Goal: Task Accomplishment & Management: Manage account settings

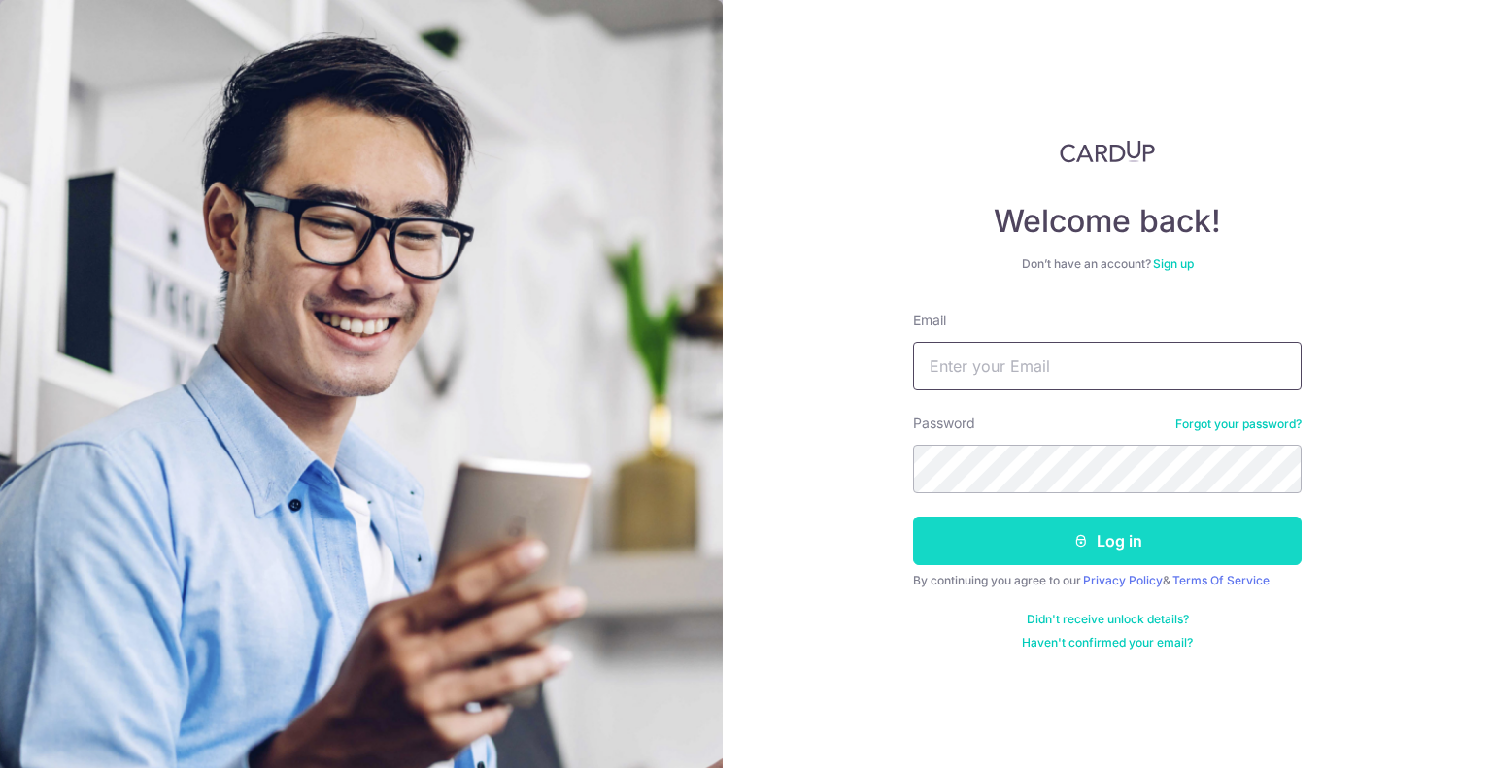
type input "[PERSON_NAME][EMAIL_ADDRESS][DOMAIN_NAME]"
click at [1026, 545] on button "Log in" at bounding box center [1107, 541] width 389 height 49
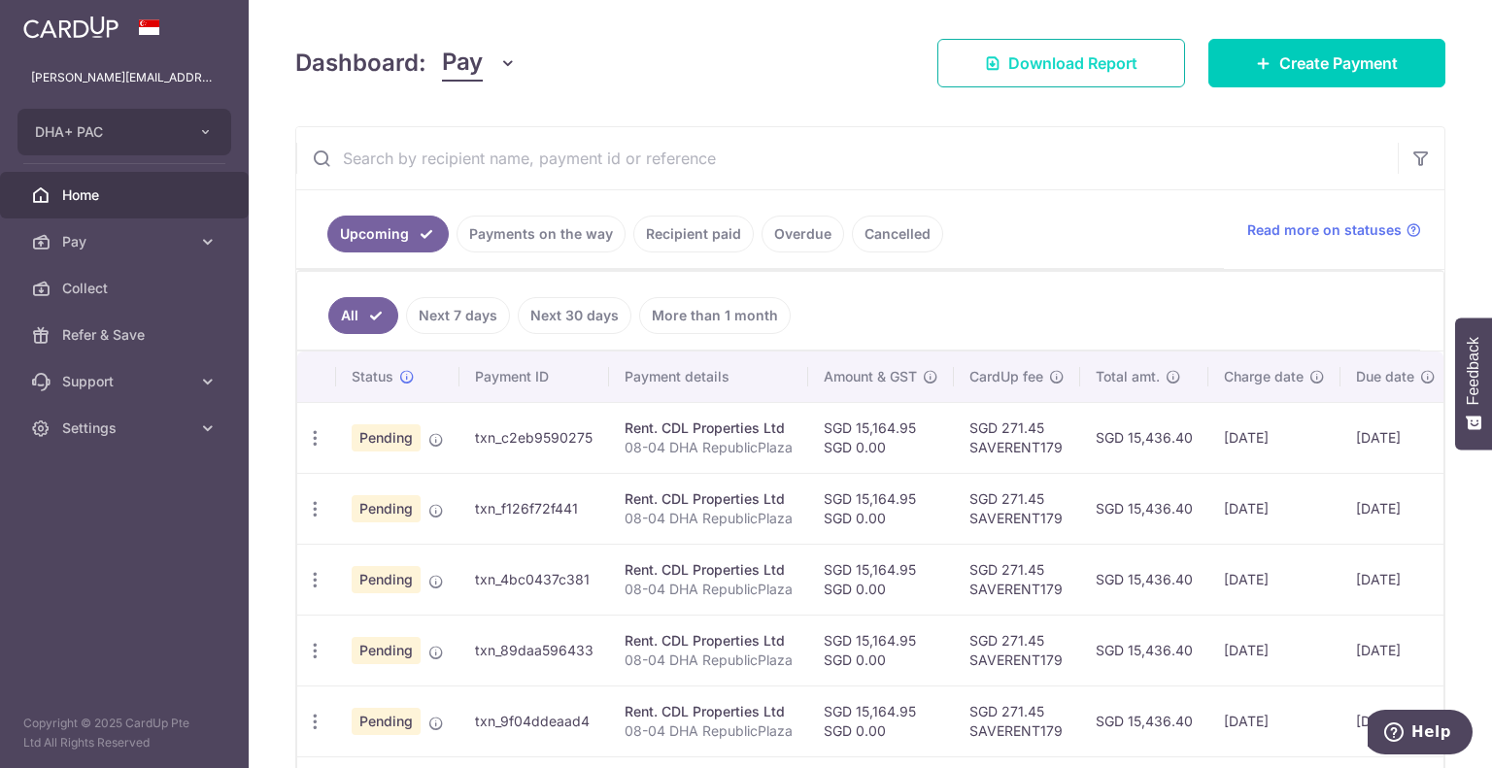
click at [1122, 63] on span "Download Report" at bounding box center [1072, 62] width 129 height 23
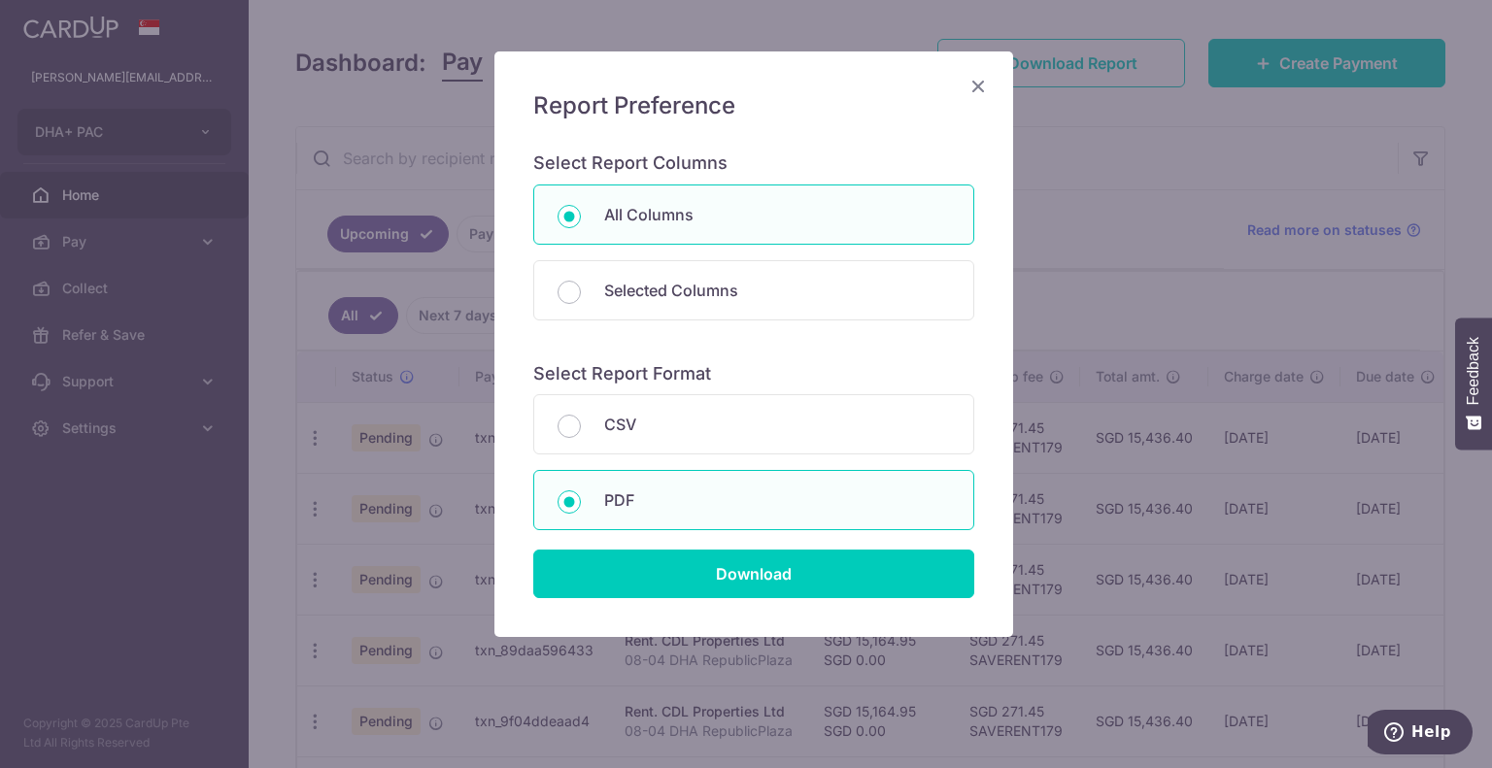
scroll to position [96, 0]
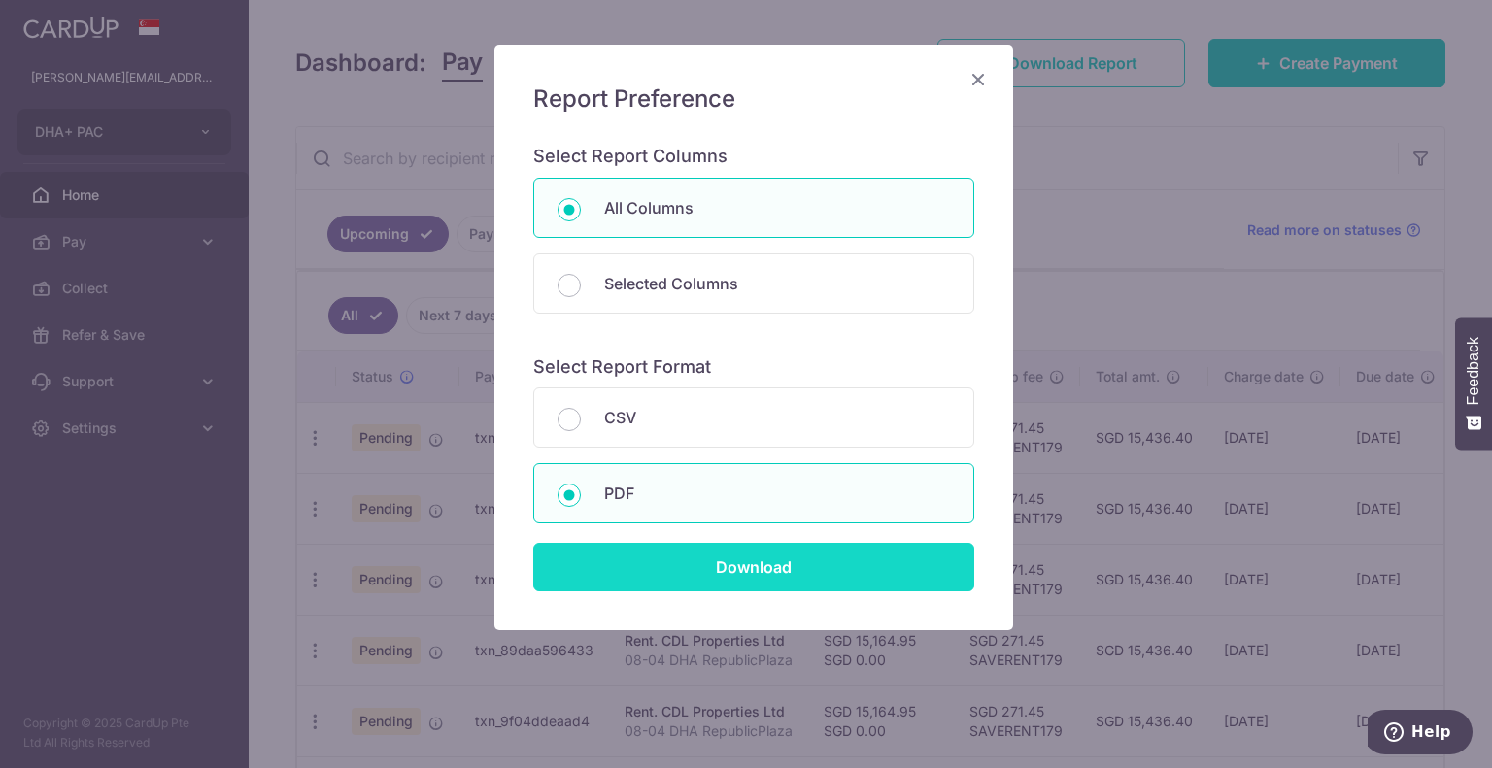
click at [719, 561] on input "Download" at bounding box center [753, 567] width 441 height 49
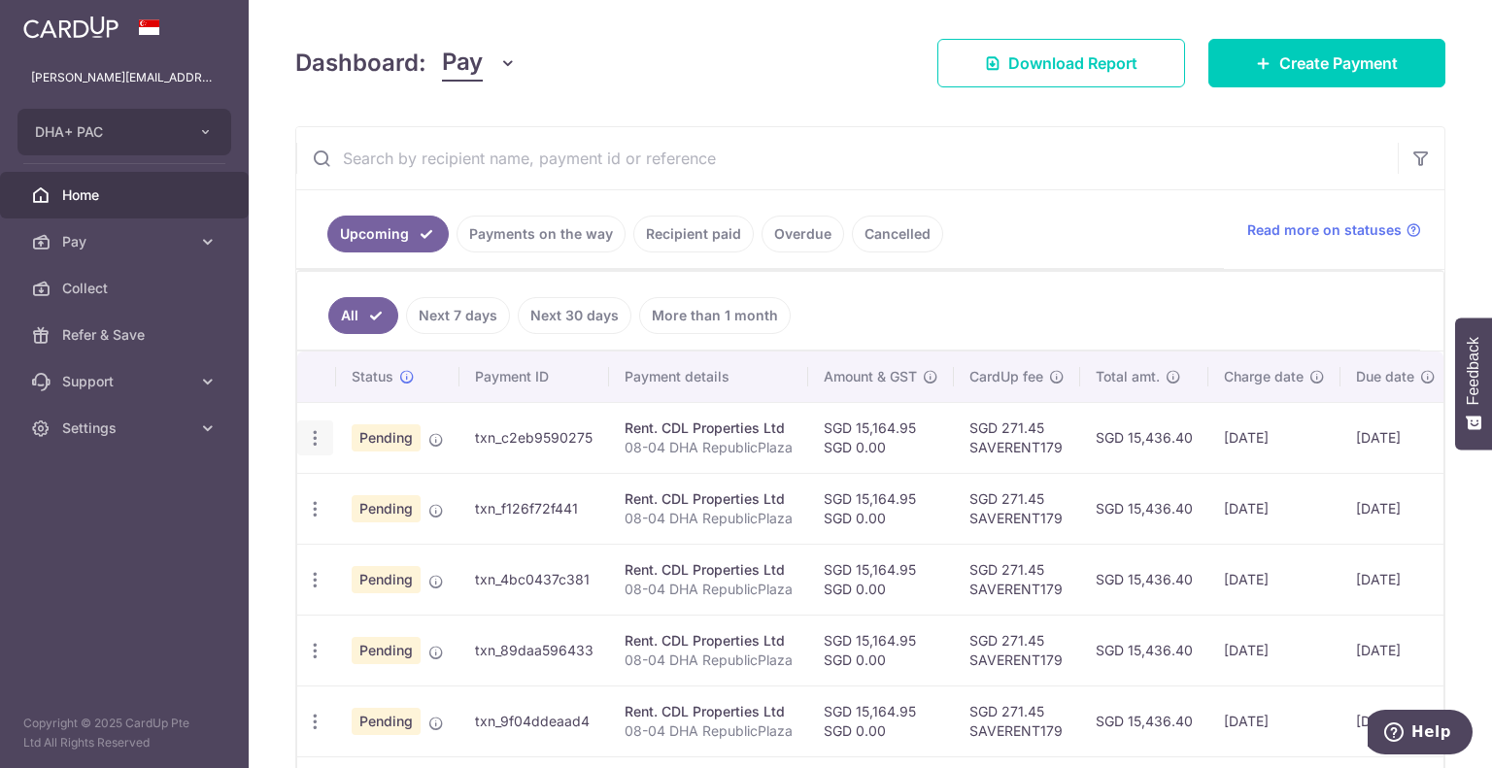
click at [315, 435] on icon "button" at bounding box center [315, 438] width 20 height 20
click at [375, 437] on span "Pending" at bounding box center [386, 438] width 69 height 27
click at [389, 437] on span "Pending" at bounding box center [386, 438] width 69 height 27
click at [512, 438] on td "txn_c2eb9590275" at bounding box center [534, 437] width 150 height 71
click at [755, 438] on p "08-04 DHA RepublicPlaza" at bounding box center [709, 447] width 168 height 19
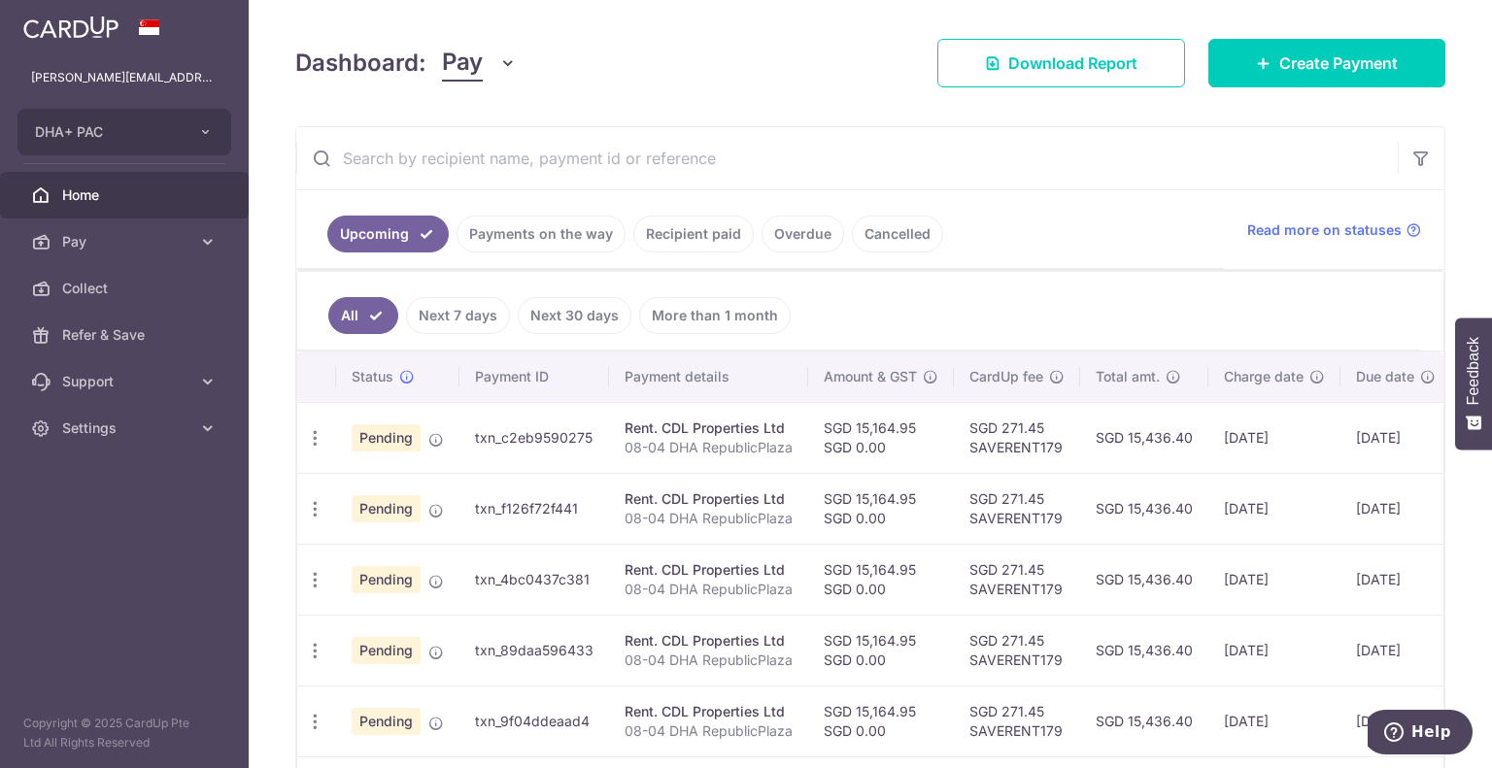
drag, startPoint x: 956, startPoint y: 421, endPoint x: 1057, endPoint y: 427, distance: 101.3
click at [959, 421] on td "SGD 271.45 SAVERENT179" at bounding box center [1017, 437] width 126 height 71
drag, startPoint x: 1057, startPoint y: 427, endPoint x: 1202, endPoint y: 432, distance: 144.8
click at [1059, 429] on td "SGD 271.45 SAVERENT179" at bounding box center [1017, 437] width 126 height 71
drag, startPoint x: 1202, startPoint y: 432, endPoint x: 1299, endPoint y: 430, distance: 97.2
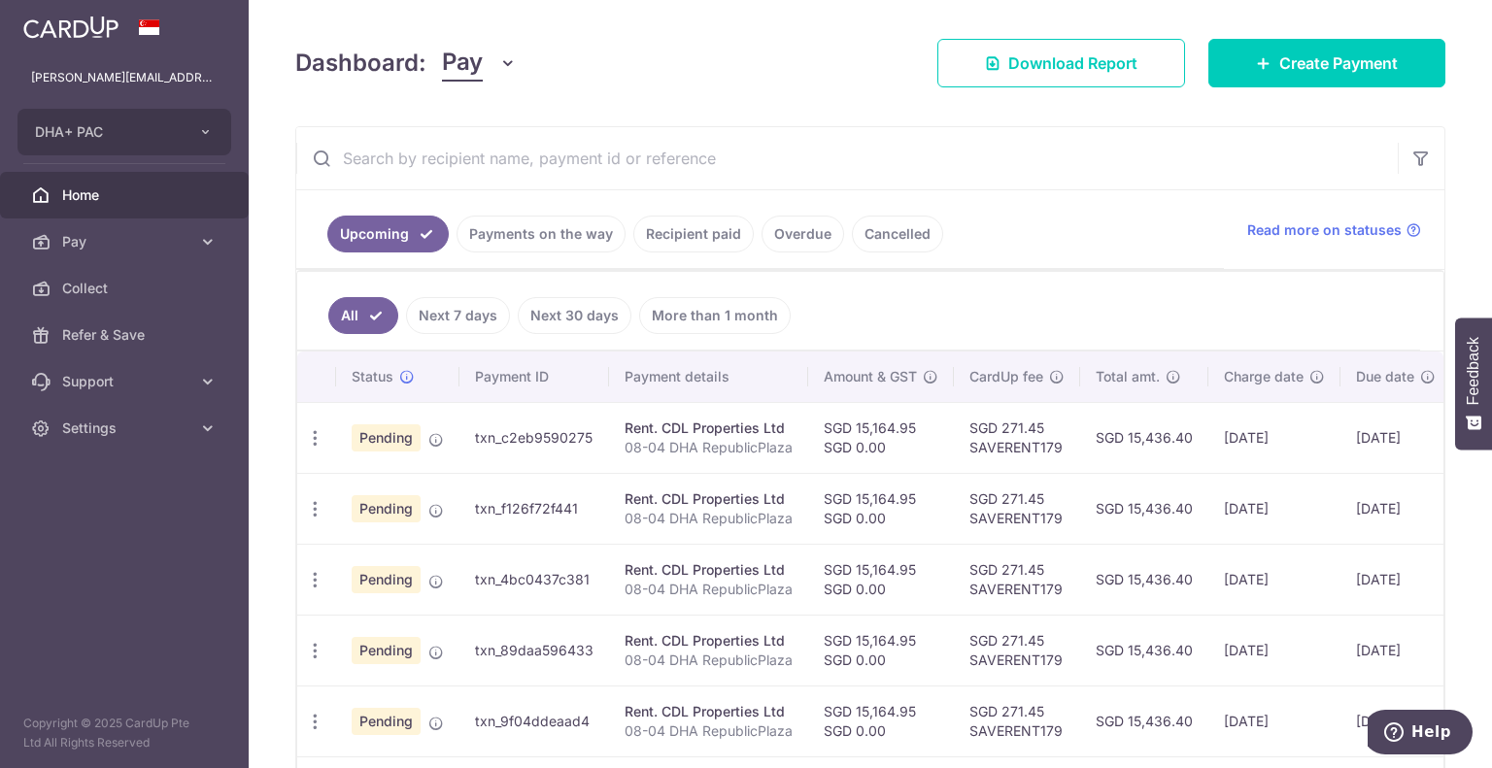
click at [1203, 432] on td "SGD 15,436.40" at bounding box center [1144, 437] width 128 height 71
drag, startPoint x: 1299, startPoint y: 430, endPoint x: 1309, endPoint y: 430, distance: 10.7
click at [1302, 430] on td "27/08/2025" at bounding box center [1274, 437] width 132 height 71
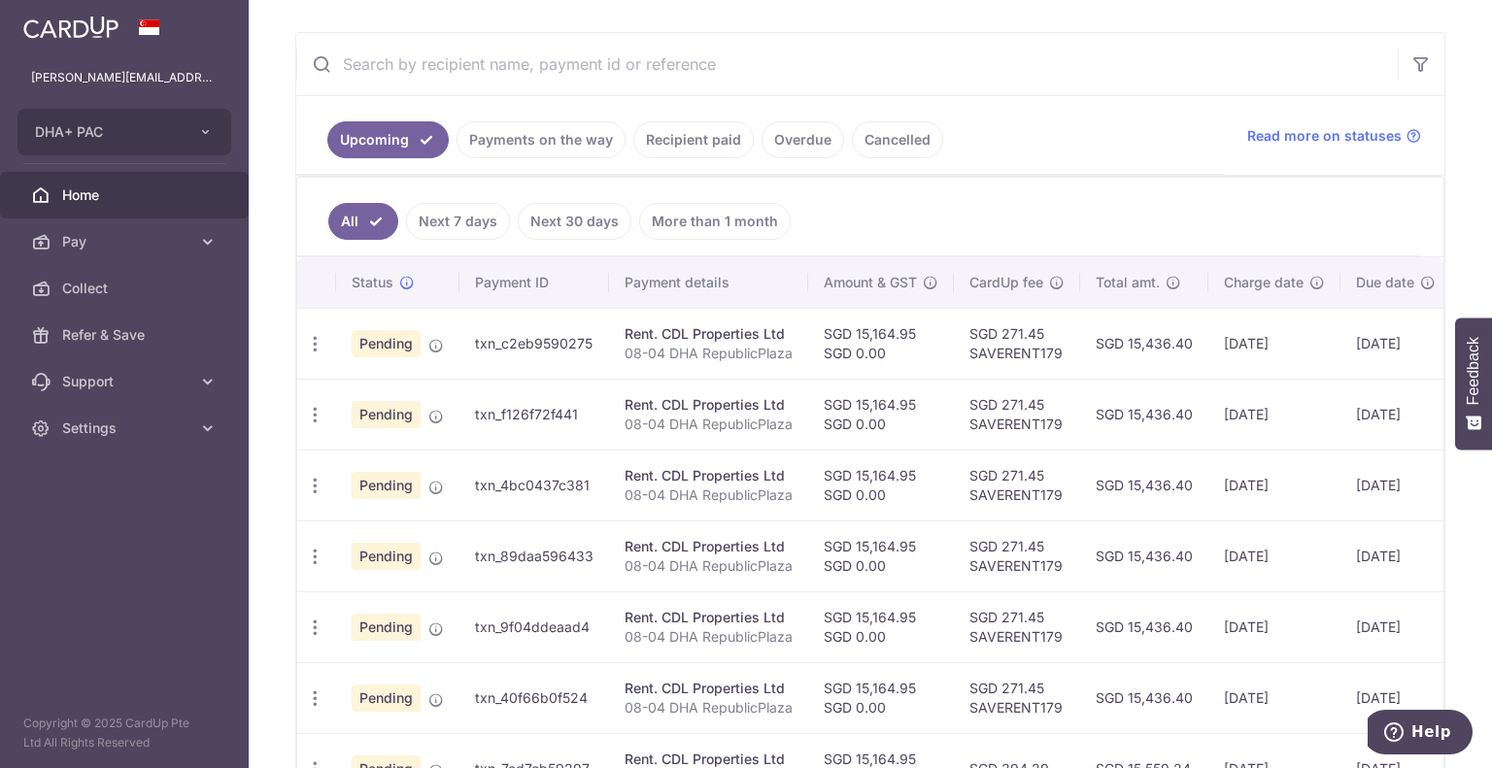
scroll to position [95, 0]
click at [218, 124] on button "DHA+ PAC" at bounding box center [124, 132] width 214 height 47
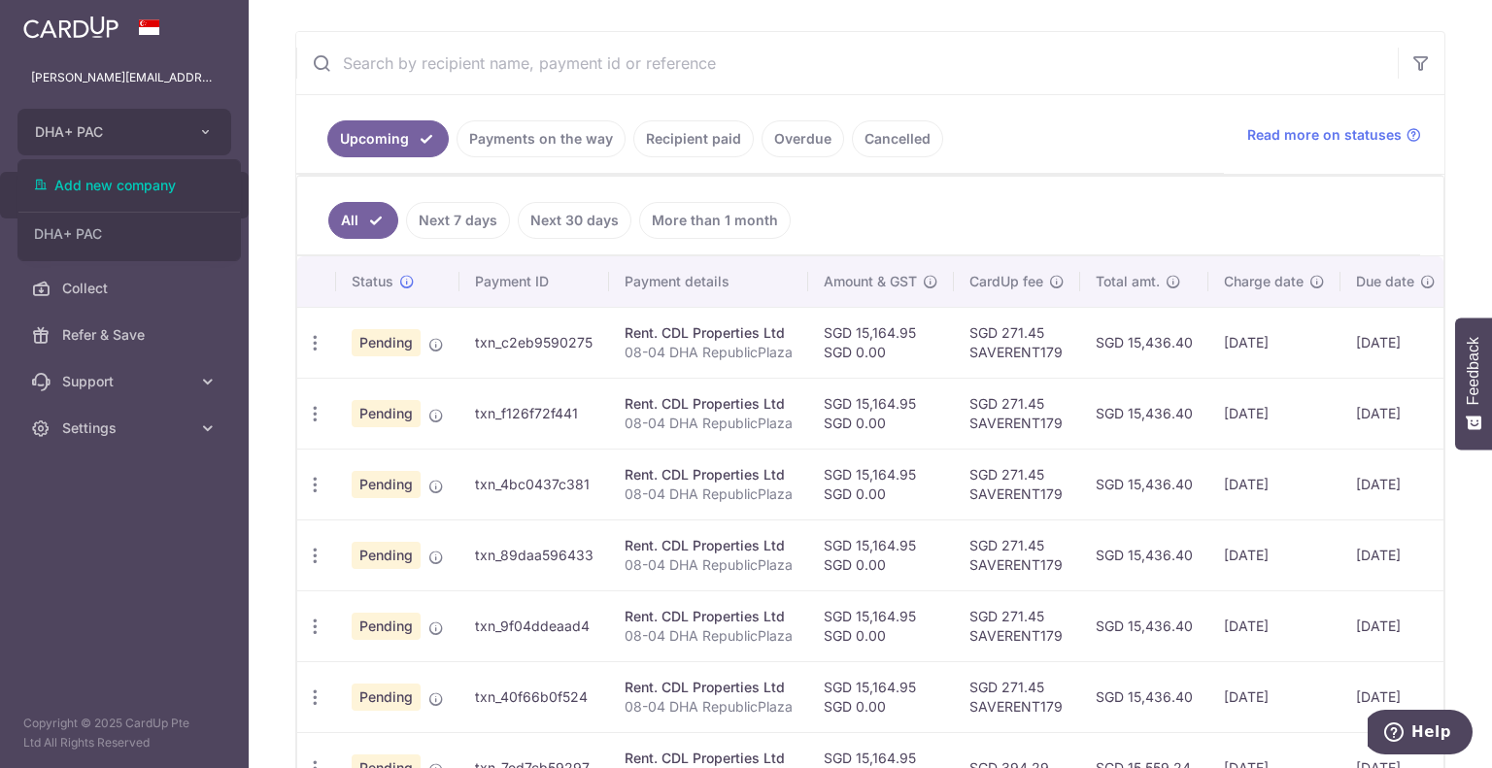
click at [416, 346] on span "Pending" at bounding box center [386, 342] width 69 height 27
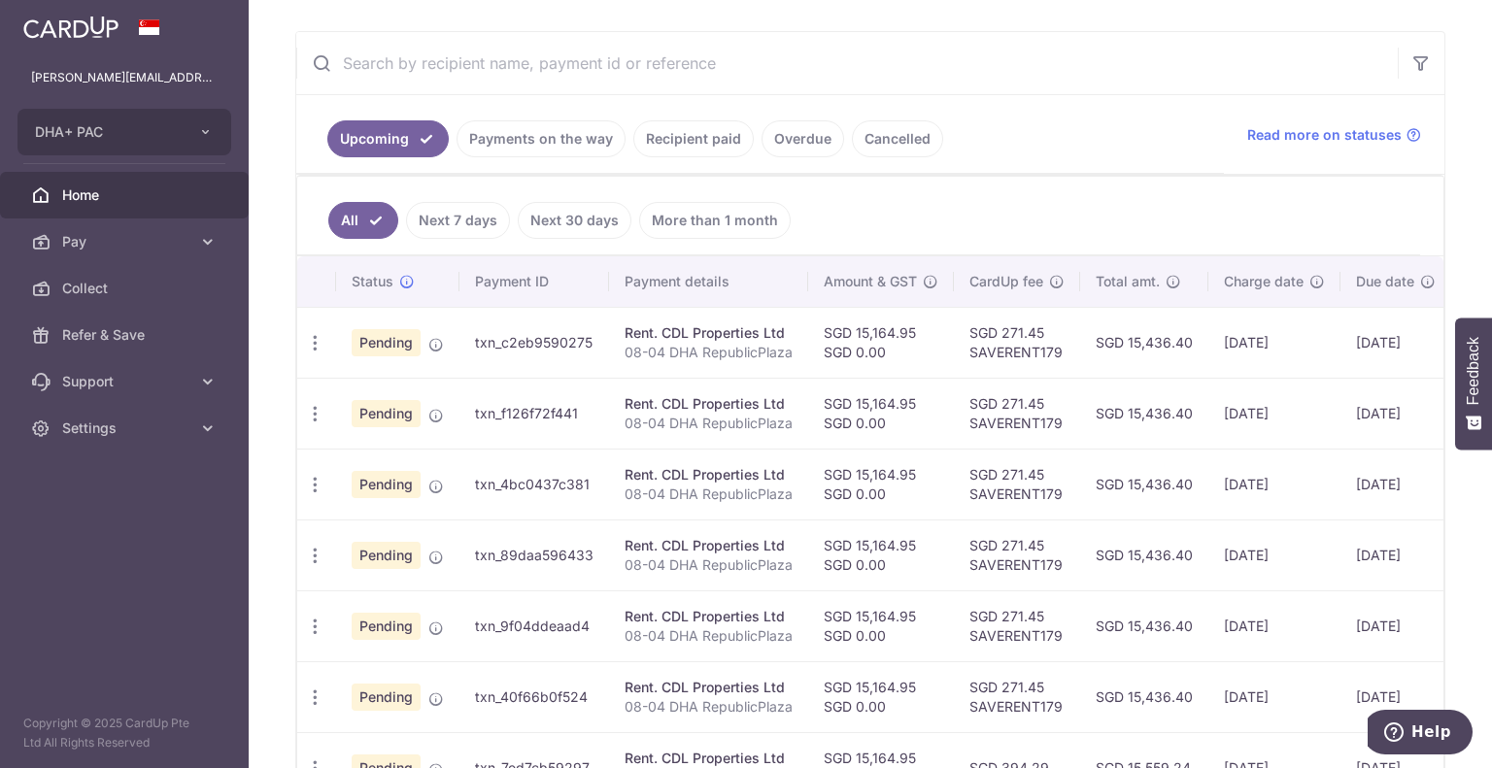
drag, startPoint x: 564, startPoint y: 343, endPoint x: 704, endPoint y: 357, distance: 140.6
click at [565, 343] on td "txn_c2eb9590275" at bounding box center [534, 342] width 150 height 71
click at [734, 357] on p "08-04 DHA RepublicPlaza" at bounding box center [709, 352] width 168 height 19
click at [871, 345] on td "SGD 15,164.95 SGD 0.00" at bounding box center [881, 342] width 146 height 71
click at [1183, 329] on td "SGD 15,436.40" at bounding box center [1144, 342] width 128 height 71
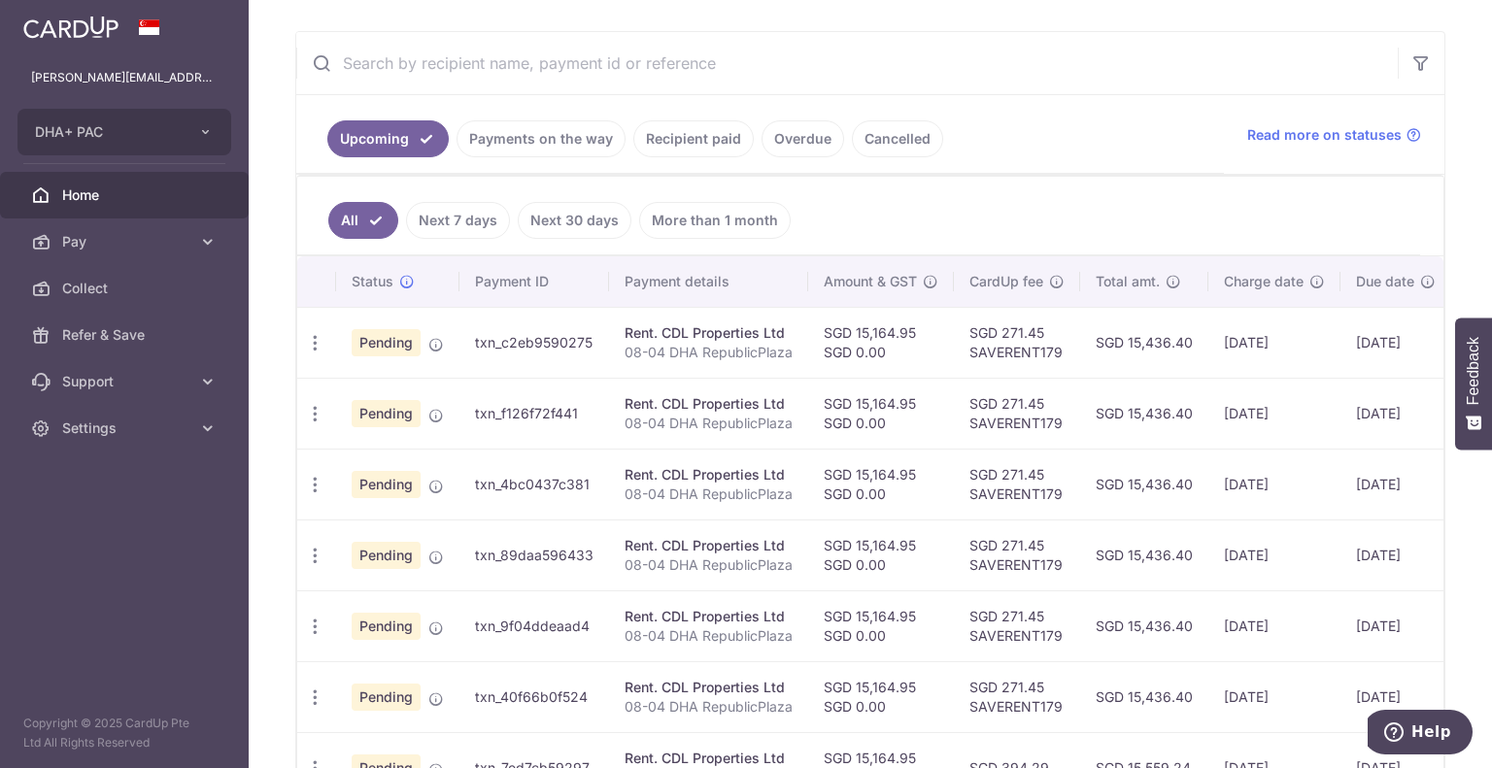
drag, startPoint x: 1247, startPoint y: 333, endPoint x: 1298, endPoint y: 341, distance: 51.1
click at [1265, 335] on td "27/08/2025" at bounding box center [1274, 342] width 132 height 71
click at [1259, 337] on td "27/08/2025" at bounding box center [1274, 342] width 132 height 71
